Goal: Information Seeking & Learning: Learn about a topic

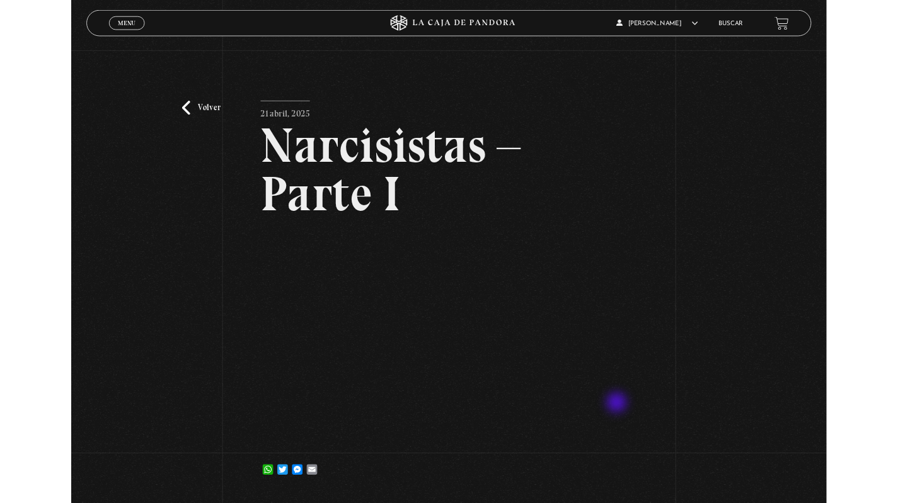
scroll to position [82, 0]
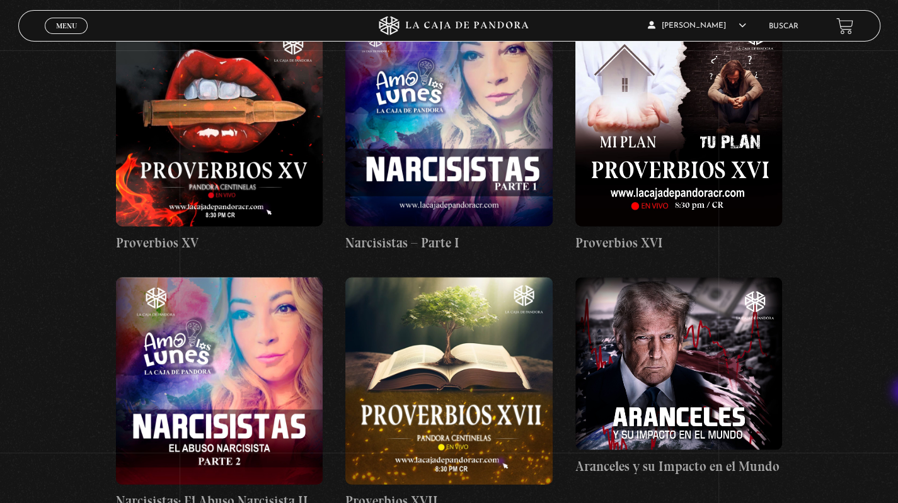
scroll to position [3923, 0]
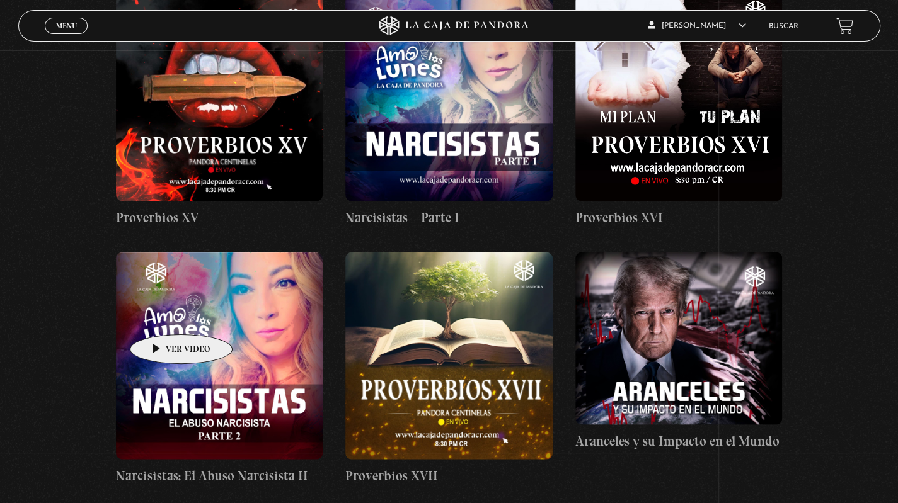
click at [161, 316] on figure at bounding box center [219, 355] width 207 height 207
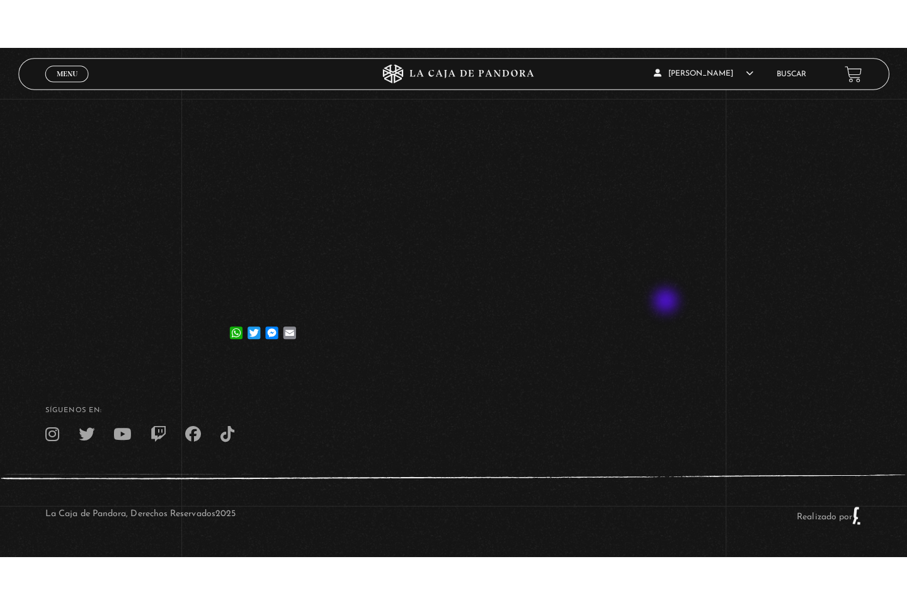
scroll to position [240, 0]
